Goal: Task Accomplishment & Management: Use online tool/utility

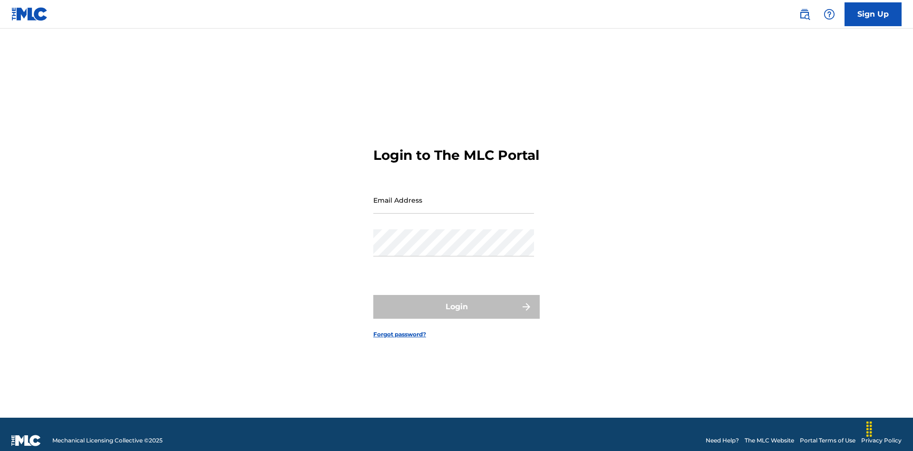
scroll to position [12, 0]
click at [454, 195] on input "Email Address" at bounding box center [453, 199] width 161 height 27
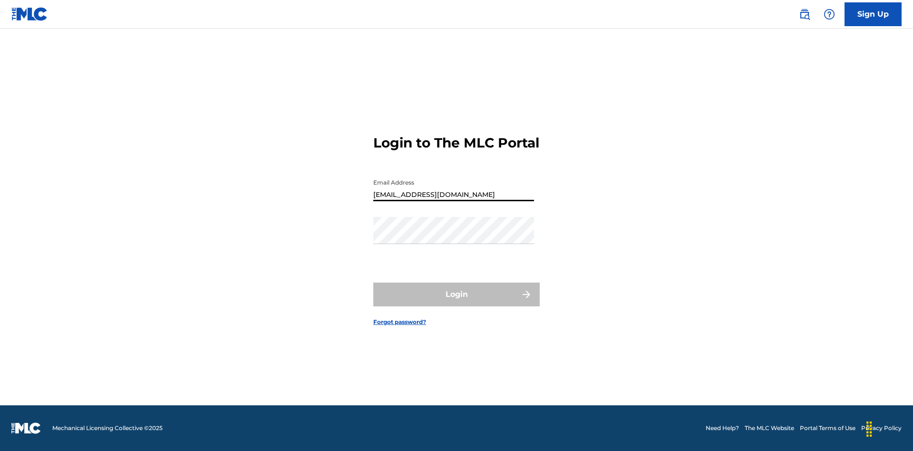
type input "[EMAIL_ADDRESS][DOMAIN_NAME]"
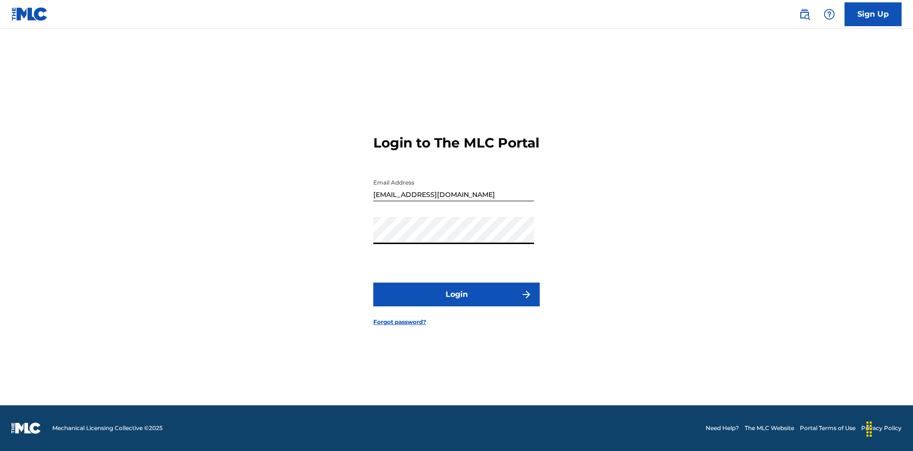
click at [457, 302] on button "Login" at bounding box center [456, 295] width 166 height 24
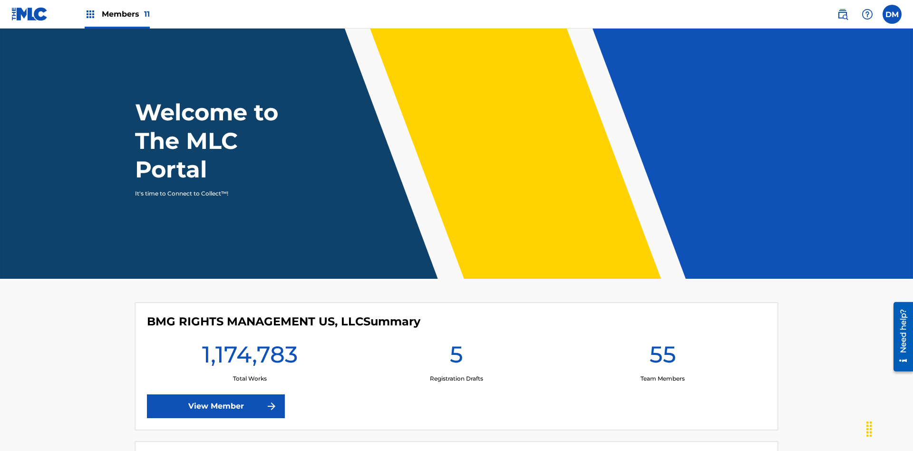
scroll to position [41, 0]
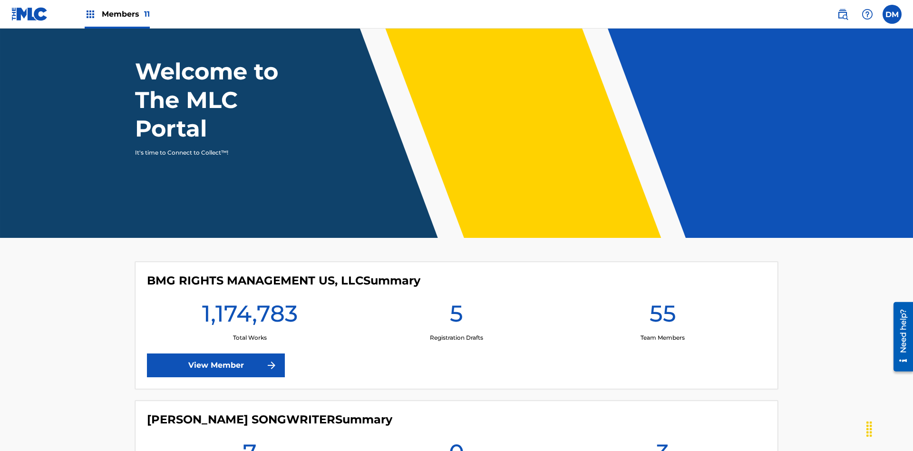
click at [117, 14] on span "Members 11" at bounding box center [126, 14] width 48 height 11
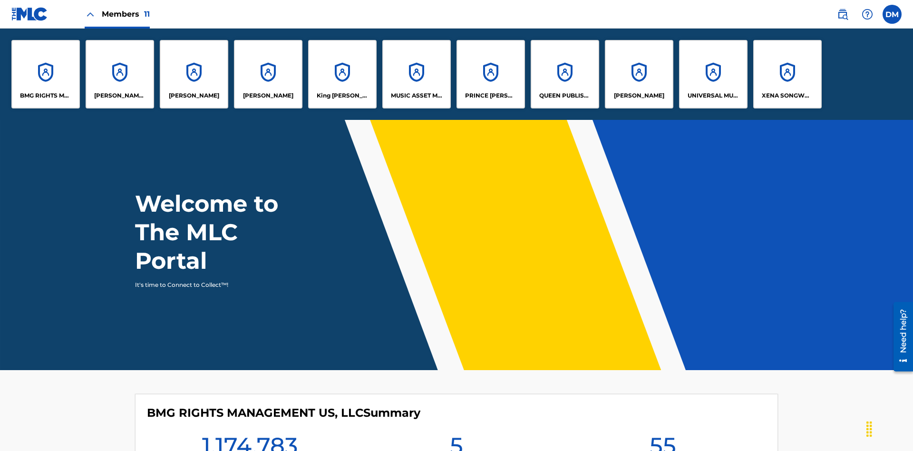
click at [713, 96] on p "UNIVERSAL MUSIC PUB GROUP" at bounding box center [714, 95] width 52 height 9
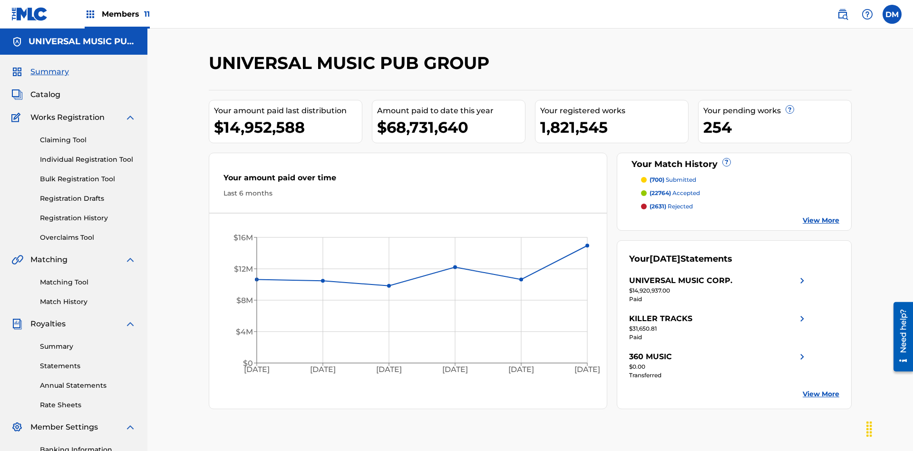
click at [88, 277] on link "Matching Tool" at bounding box center [88, 282] width 96 height 10
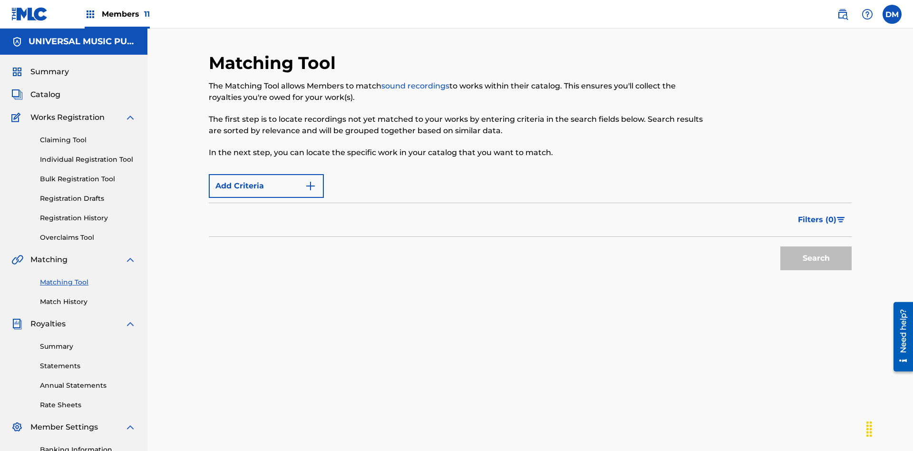
click at [816, 246] on button "Search" at bounding box center [815, 258] width 71 height 24
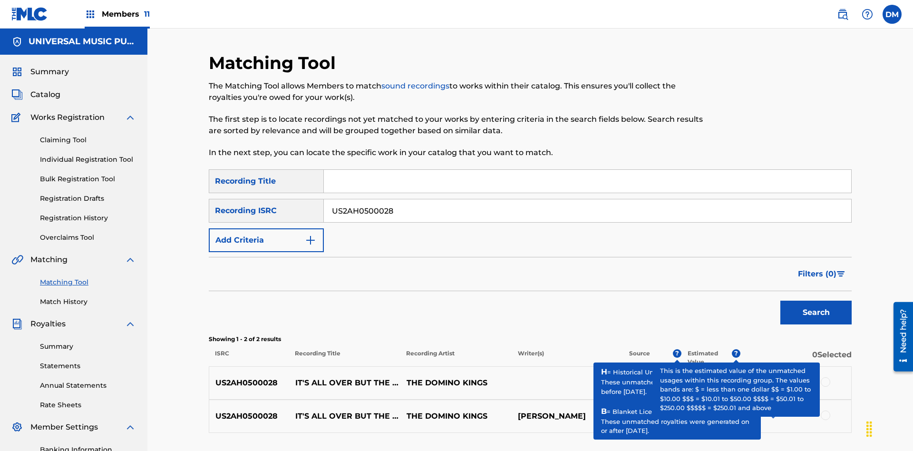
click at [587, 199] on input "US2AH0500028" at bounding box center [587, 210] width 527 height 23
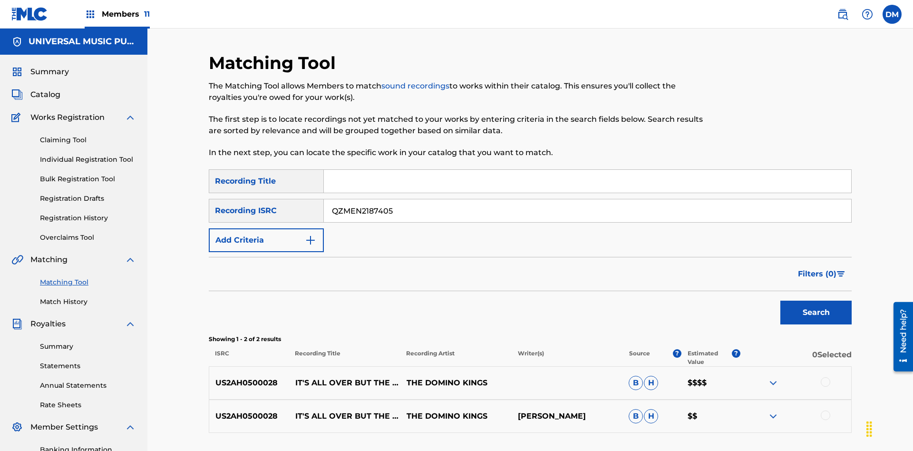
type input "QZMEN2187405"
click at [816, 301] on button "Search" at bounding box center [815, 313] width 71 height 24
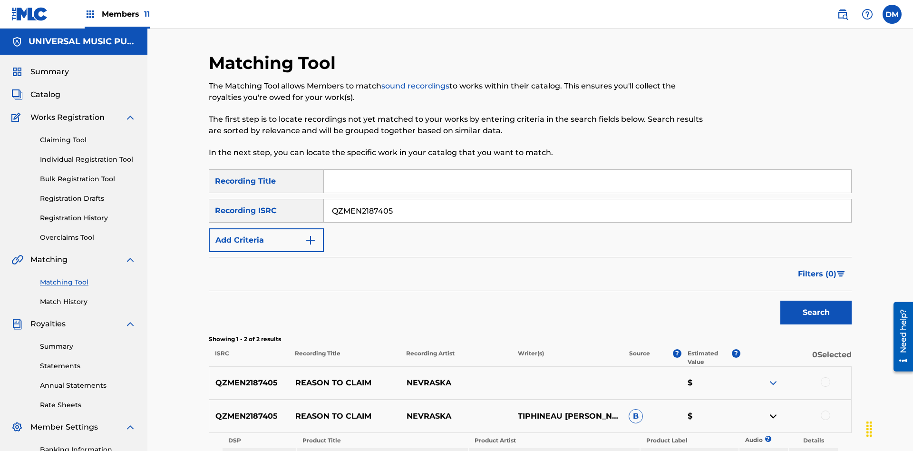
click at [763, 450] on link "Listen" at bounding box center [763, 454] width 17 height 7
click at [813, 450] on link "View" at bounding box center [814, 454] width 14 height 7
click at [88, 297] on link "Match History" at bounding box center [88, 302] width 96 height 10
